Goal: Transaction & Acquisition: Purchase product/service

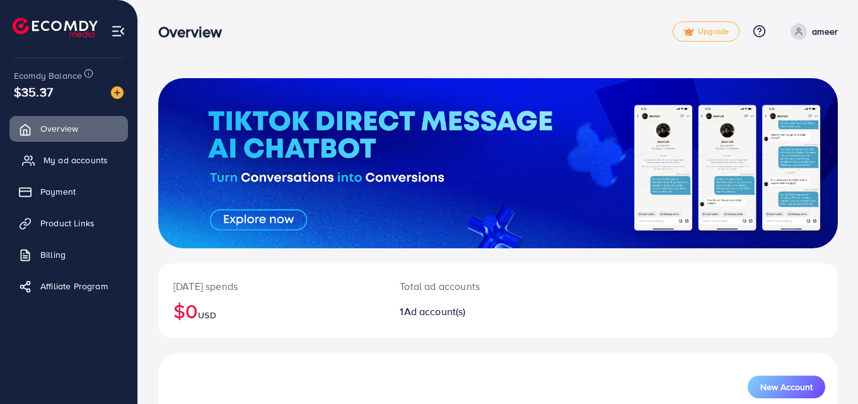
click at [61, 152] on link "My ad accounts" at bounding box center [68, 160] width 119 height 25
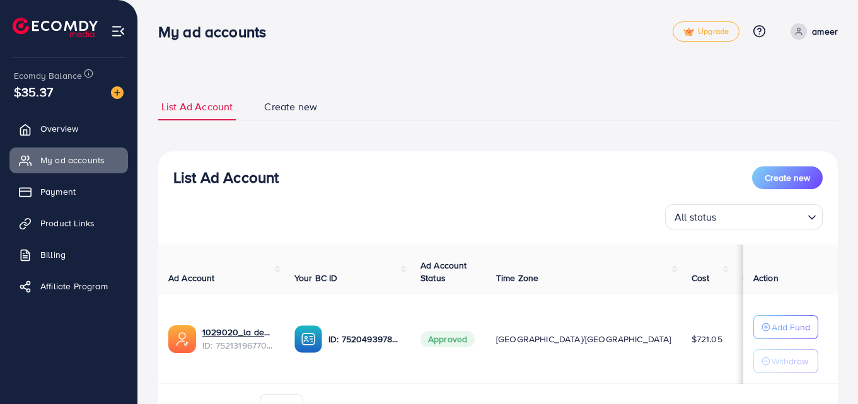
click at [424, 127] on div "List Ad Account Create new List Ad Account Create new All status Loading... Ad …" at bounding box center [498, 266] width 680 height 346
click at [219, 329] on link "1029020_la deals_1751193710853" at bounding box center [238, 332] width 72 height 13
click at [469, 52] on nav "My ad accounts Upgrade Help Center Contact Support Plans and Pricing Term and p…" at bounding box center [498, 31] width 680 height 45
click at [119, 94] on img at bounding box center [117, 92] width 13 height 13
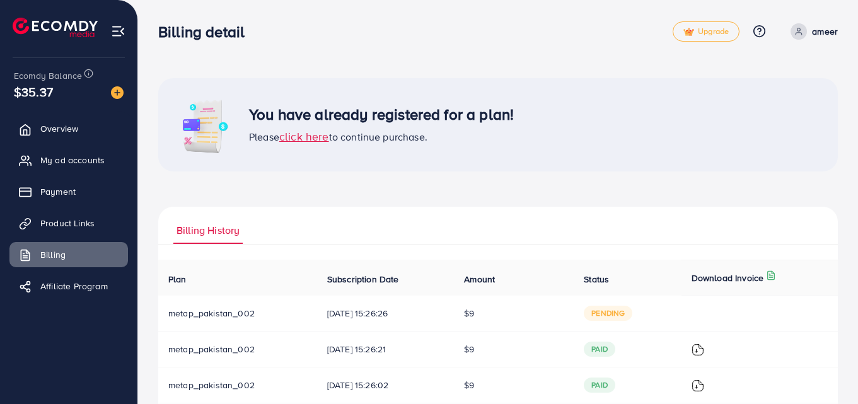
click at [617, 318] on span "pending" at bounding box center [608, 313] width 49 height 15
click at [313, 135] on span "click here" at bounding box center [304, 137] width 50 height 16
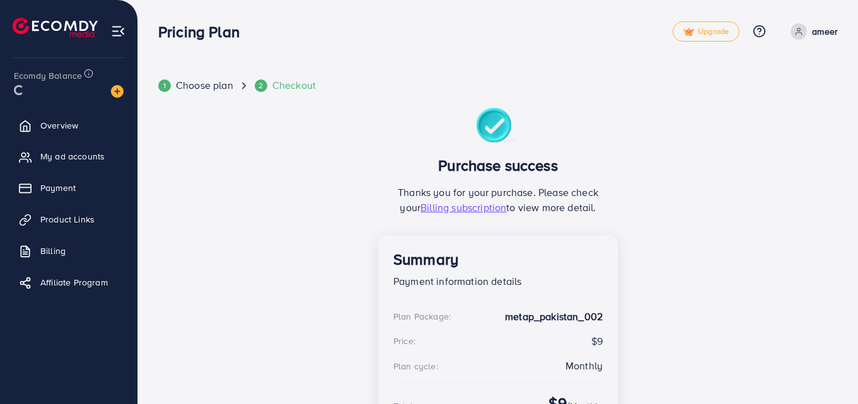
scroll to position [98, 0]
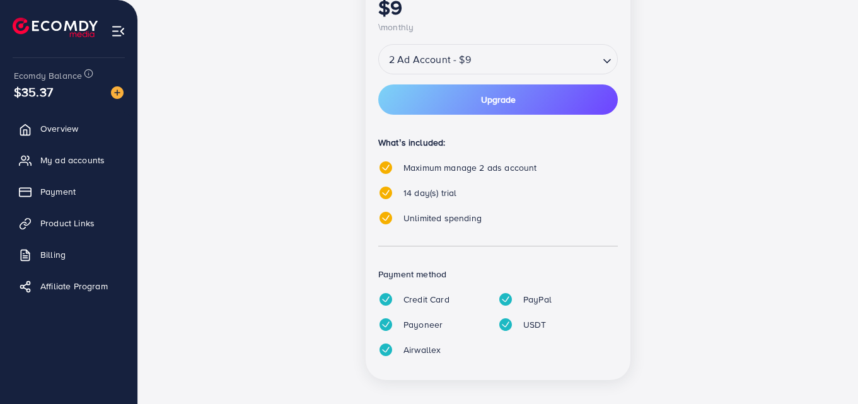
scroll to position [325, 0]
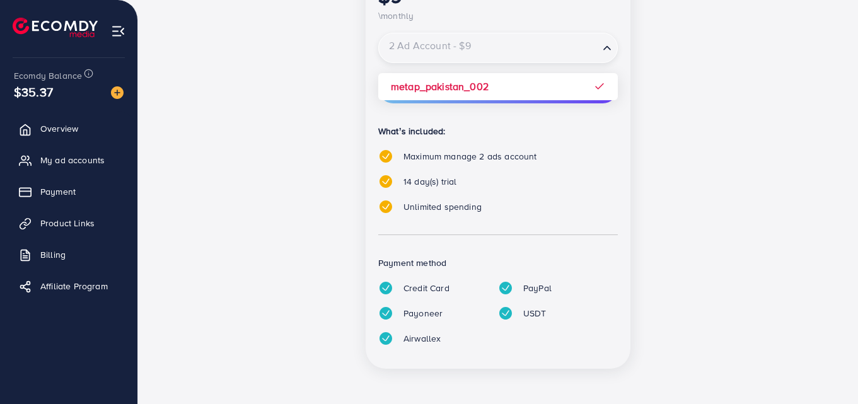
click at [607, 59] on div "Loading..." at bounding box center [608, 48] width 18 height 23
click at [506, 47] on input "Search for option" at bounding box center [488, 48] width 217 height 22
click at [626, 64] on div "popular Partnership Member Perfect plan for Starters $9 \monthly 2 Ad Account -…" at bounding box center [498, 115] width 265 height 507
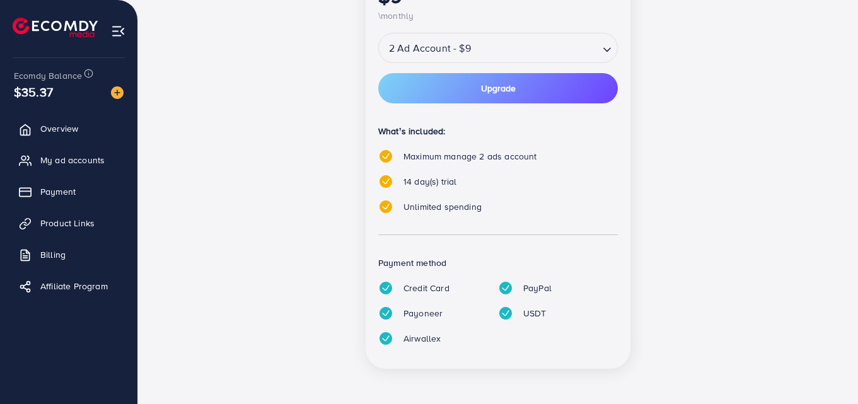
click at [484, 159] on span "Maximum manage 2 ads account" at bounding box center [469, 156] width 133 height 13
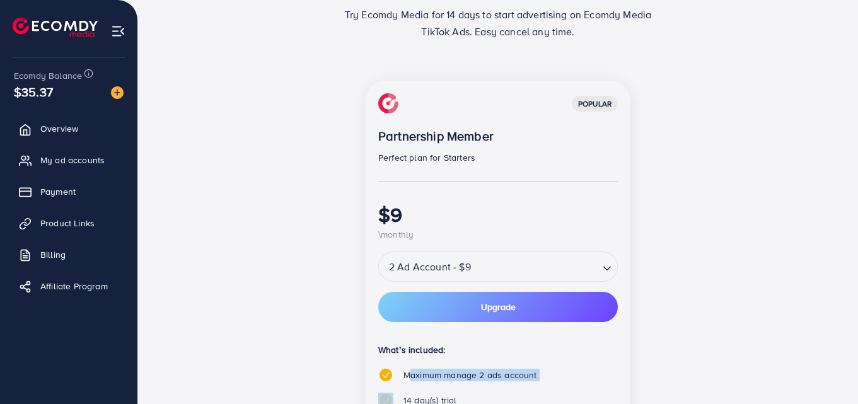
scroll to position [0, 0]
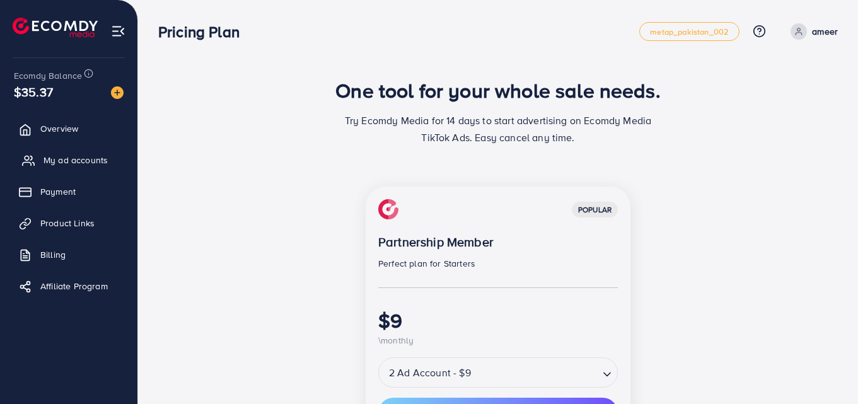
click at [68, 158] on span "My ad accounts" at bounding box center [75, 160] width 64 height 13
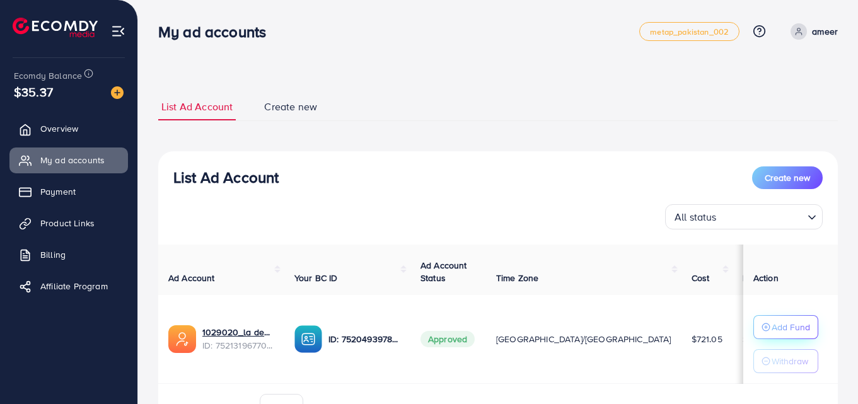
click at [790, 325] on p "Add Fund" at bounding box center [791, 327] width 38 height 15
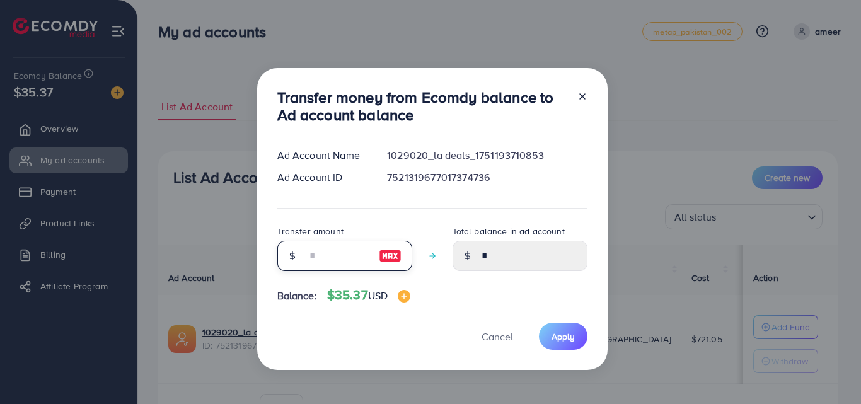
click at [338, 253] on input "number" at bounding box center [337, 256] width 63 height 30
type input "*"
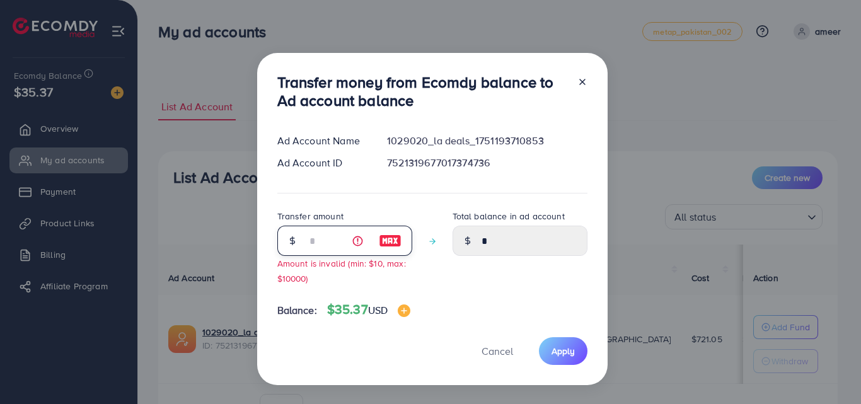
type input "****"
type input "**"
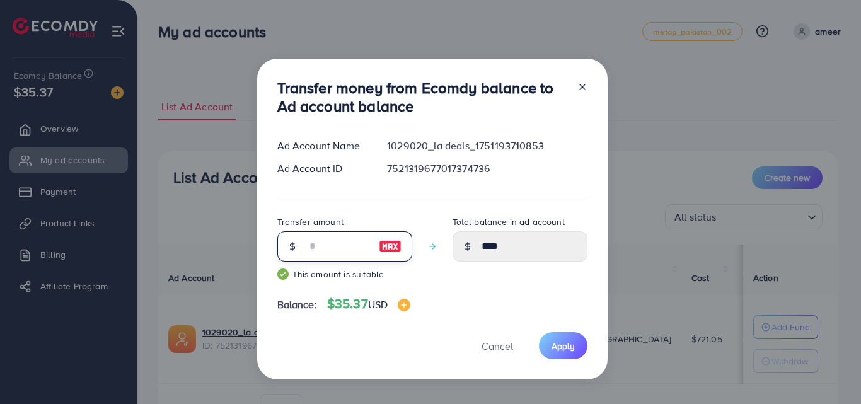
type input "*****"
type input "**"
click at [557, 343] on span "Apply" at bounding box center [563, 346] width 23 height 13
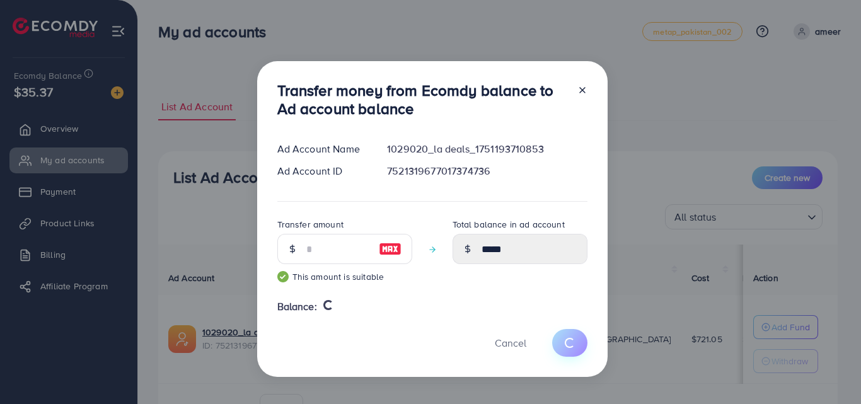
type input "*"
